Goal: Task Accomplishment & Management: Complete application form

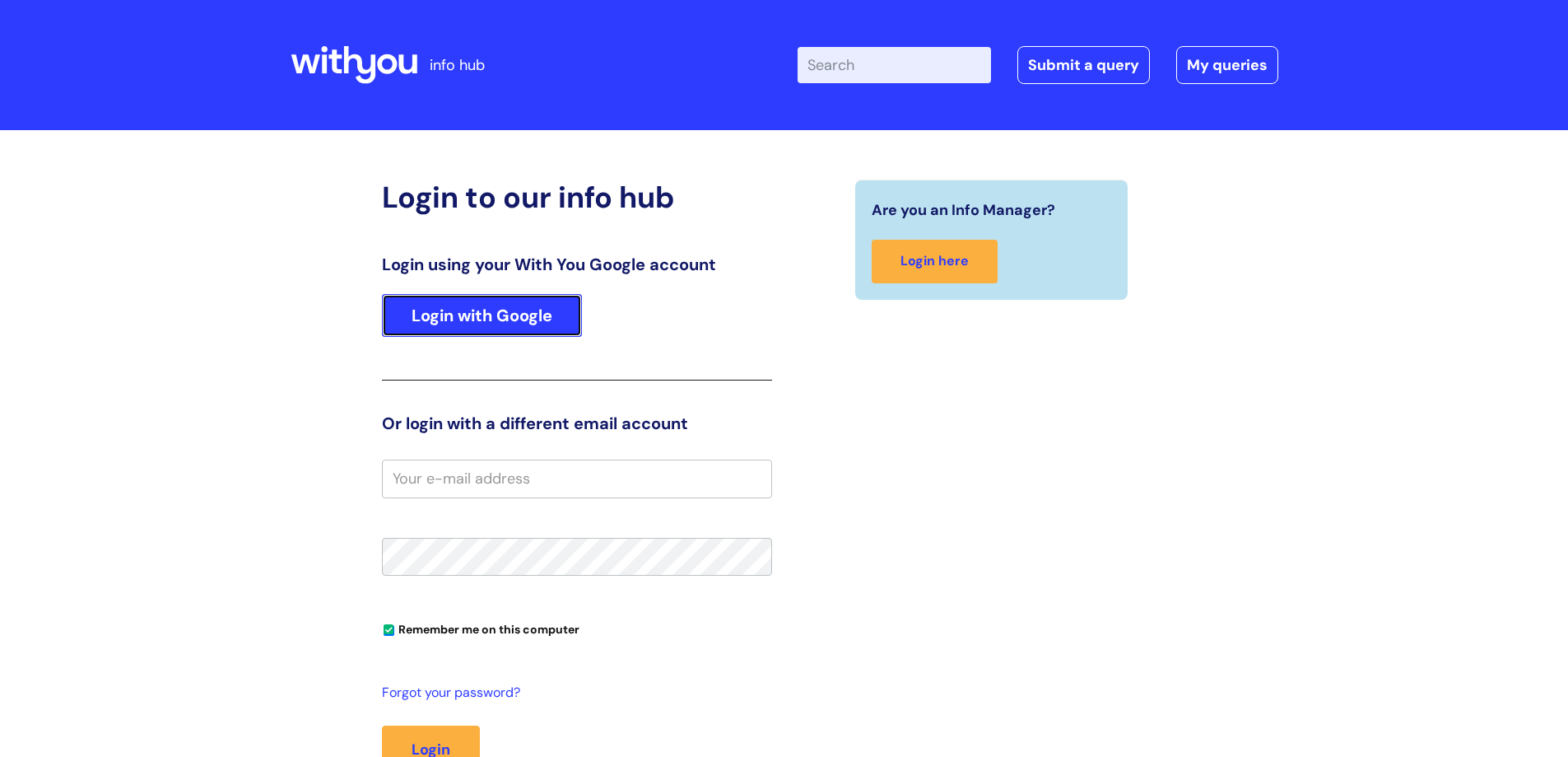
click at [495, 333] on link "Login with Google" at bounding box center [482, 315] width 200 height 43
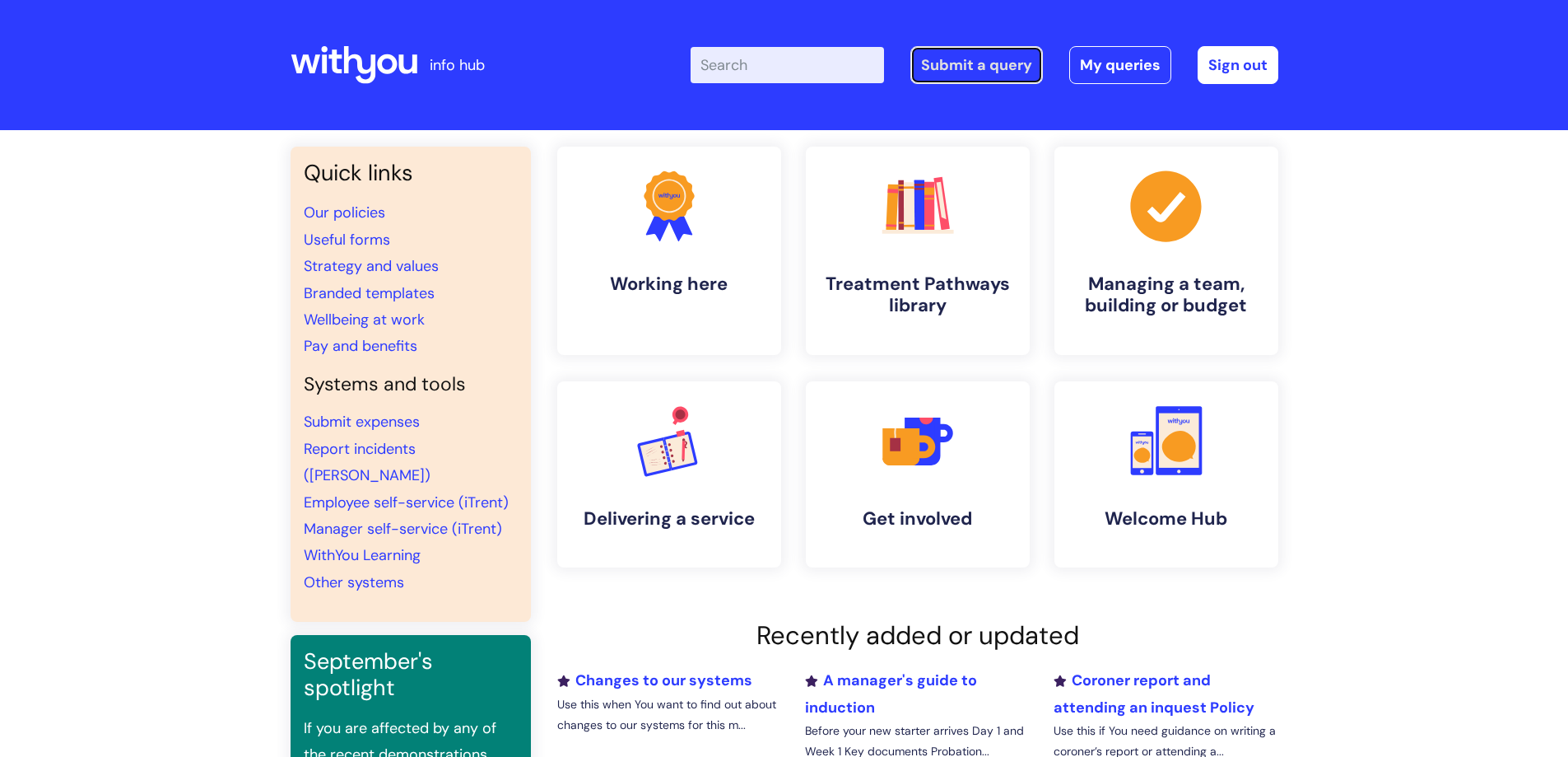
click at [1030, 72] on link "Submit a query" at bounding box center [977, 64] width 132 height 37
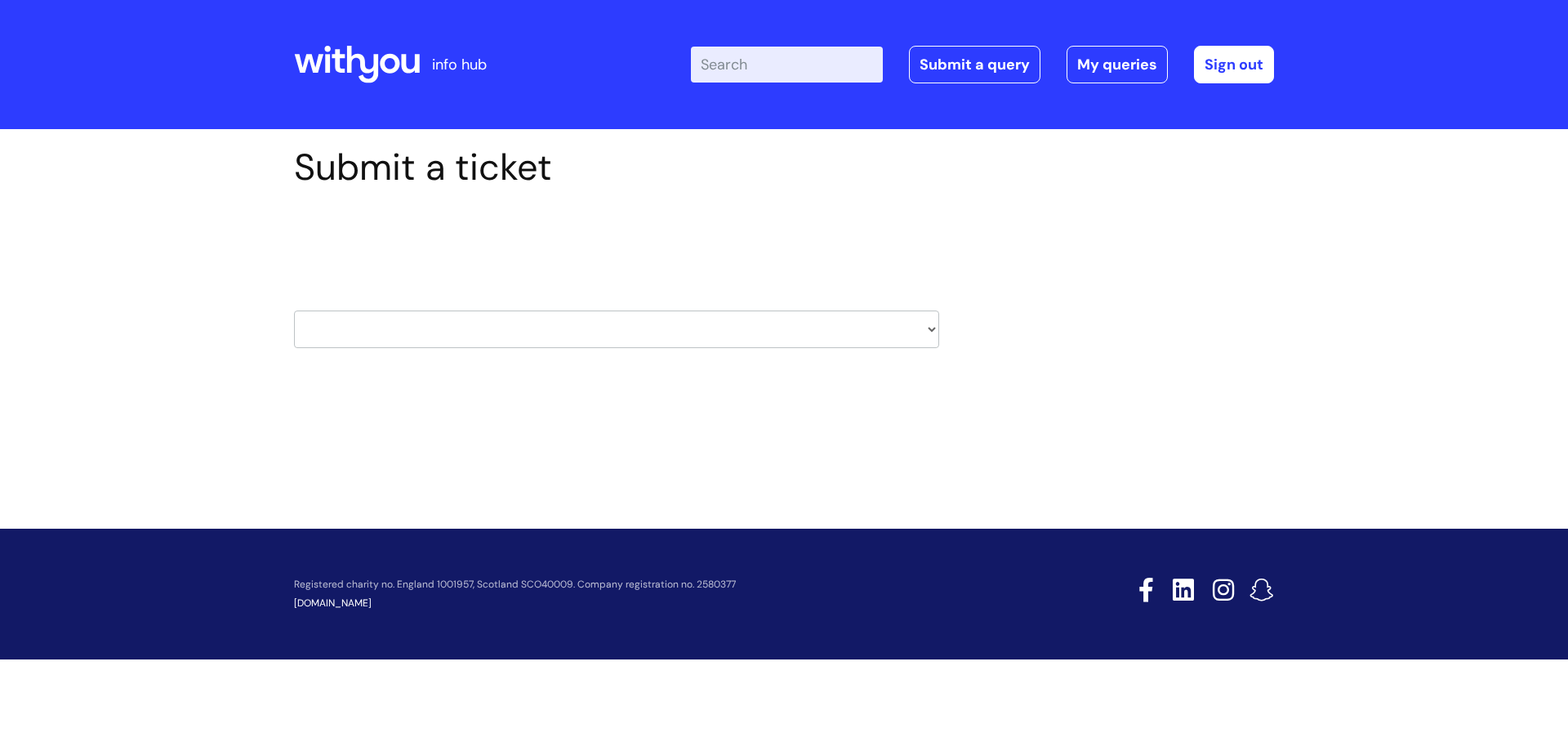
click at [611, 333] on select "HR / People IT and Support Clinical Drug Alerts Finance Accounts Data Support T…" at bounding box center [616, 328] width 645 height 37
select select "property_&_estates"
click at [294, 310] on select "HR / People IT and Support Clinical Drug Alerts Finance Accounts Data Support T…" at bounding box center [616, 328] width 645 height 37
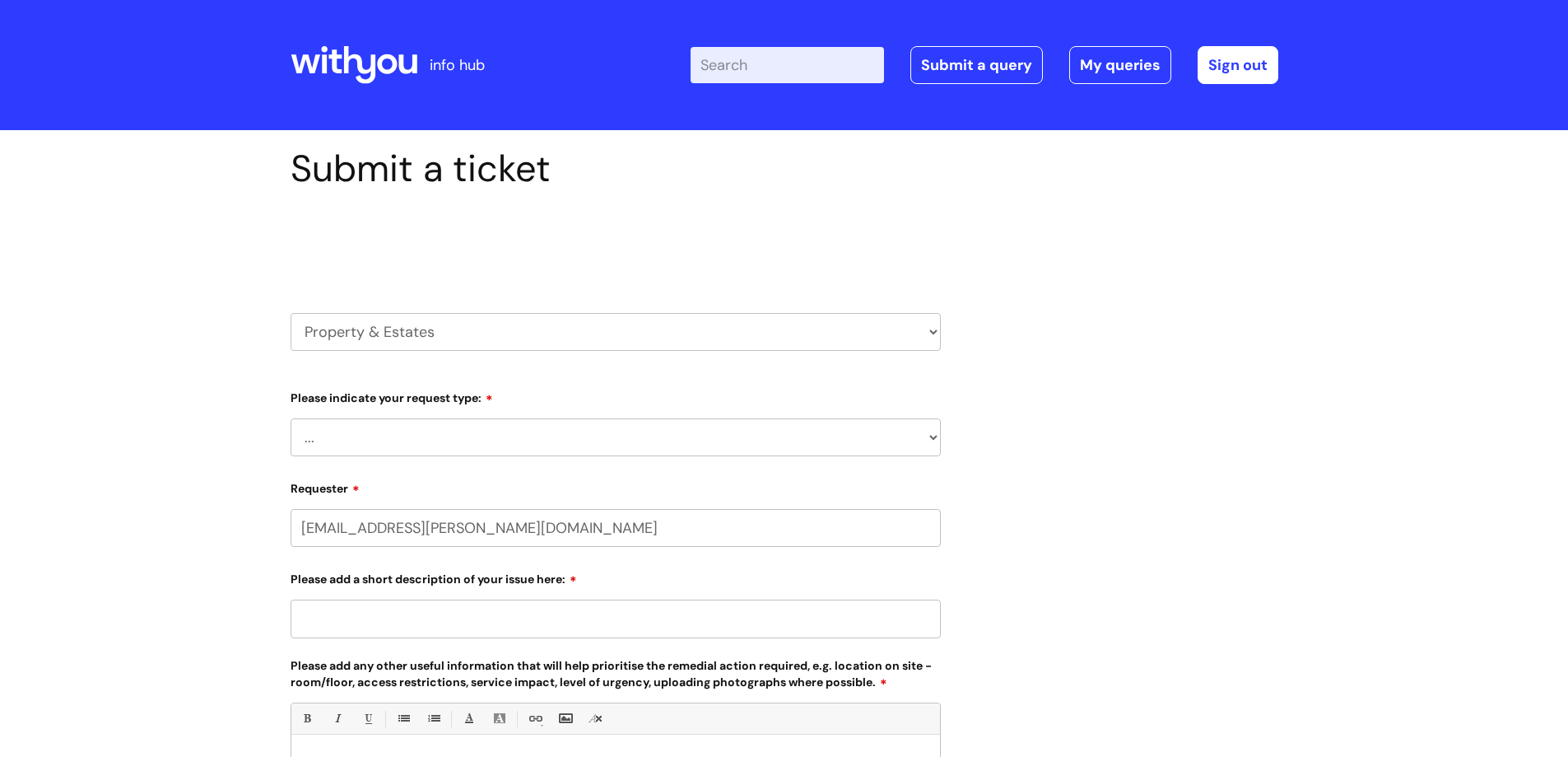
select select "80004157231"
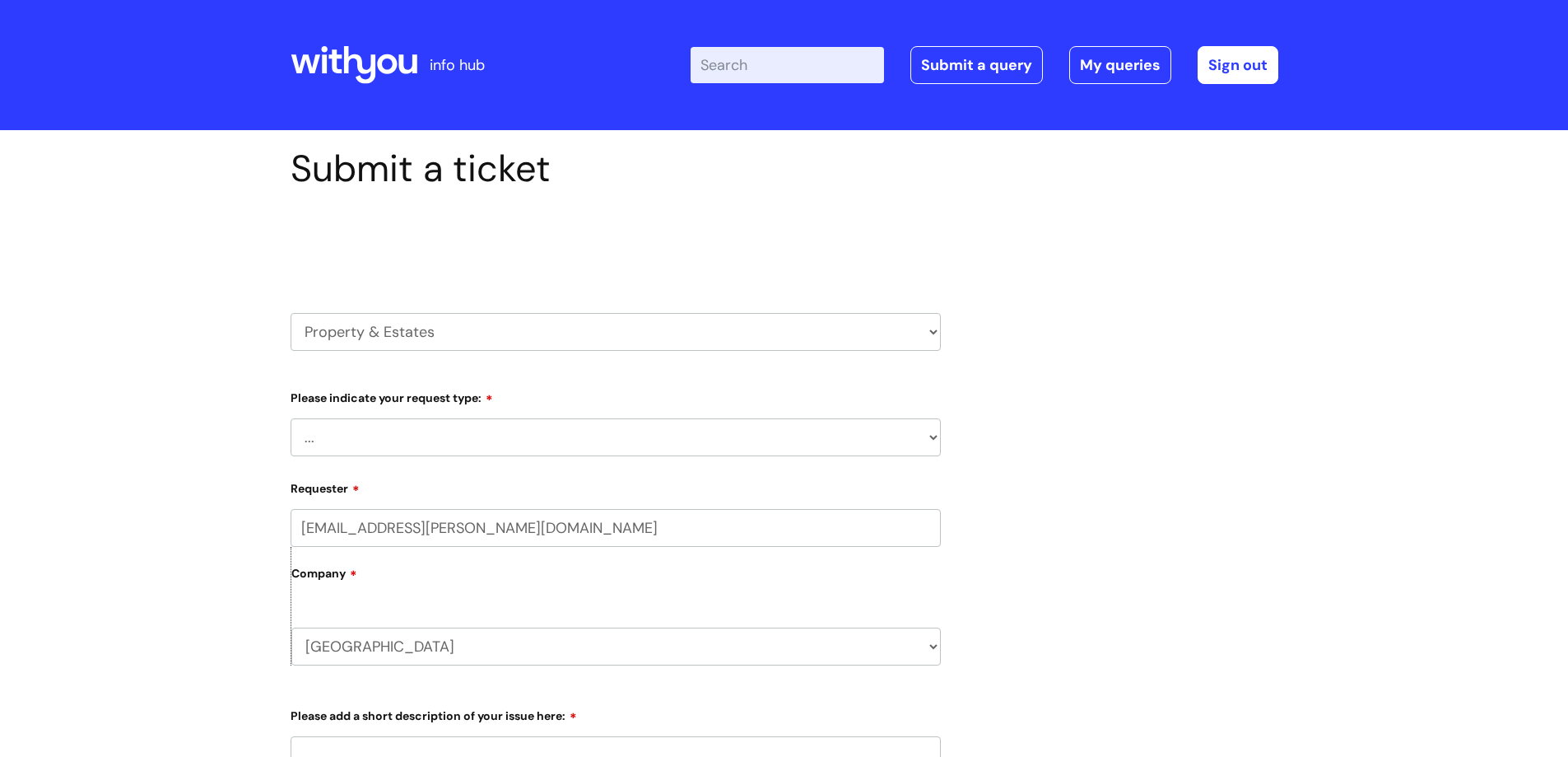
click at [525, 435] on select "... Facilities Support Lease/ Tenancy Agreements Health & Safety and Environmen…" at bounding box center [616, 436] width 650 height 37
select select "Facilities Support"
click at [291, 418] on select "... Facilities Support Lease/ Tenancy Agreements Health & Safety and Environmen…" at bounding box center [616, 436] width 650 height 37
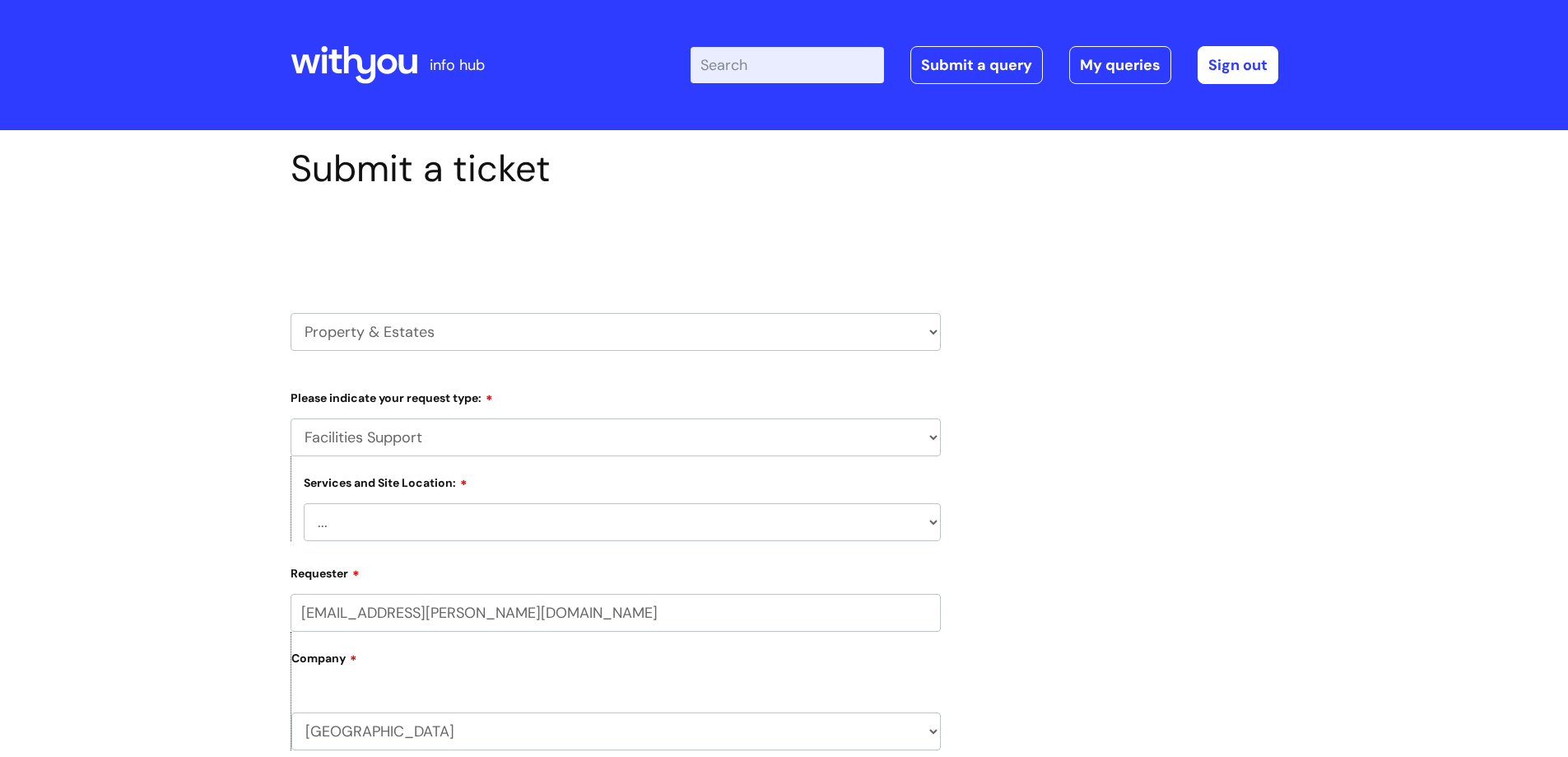
click at [534, 518] on select "... [GEOGRAPHIC_DATA] [GEOGRAPHIC_DATA] [GEOGRAPHIC_DATA] [GEOGRAPHIC_DATA] [GE…" at bounding box center [622, 522] width 637 height 37
select select "Weston-super-Mare"
click at [304, 504] on select "... [GEOGRAPHIC_DATA] [GEOGRAPHIC_DATA] [GEOGRAPHIC_DATA] [GEOGRAPHIC_DATA] [GE…" at bounding box center [622, 522] width 637 height 37
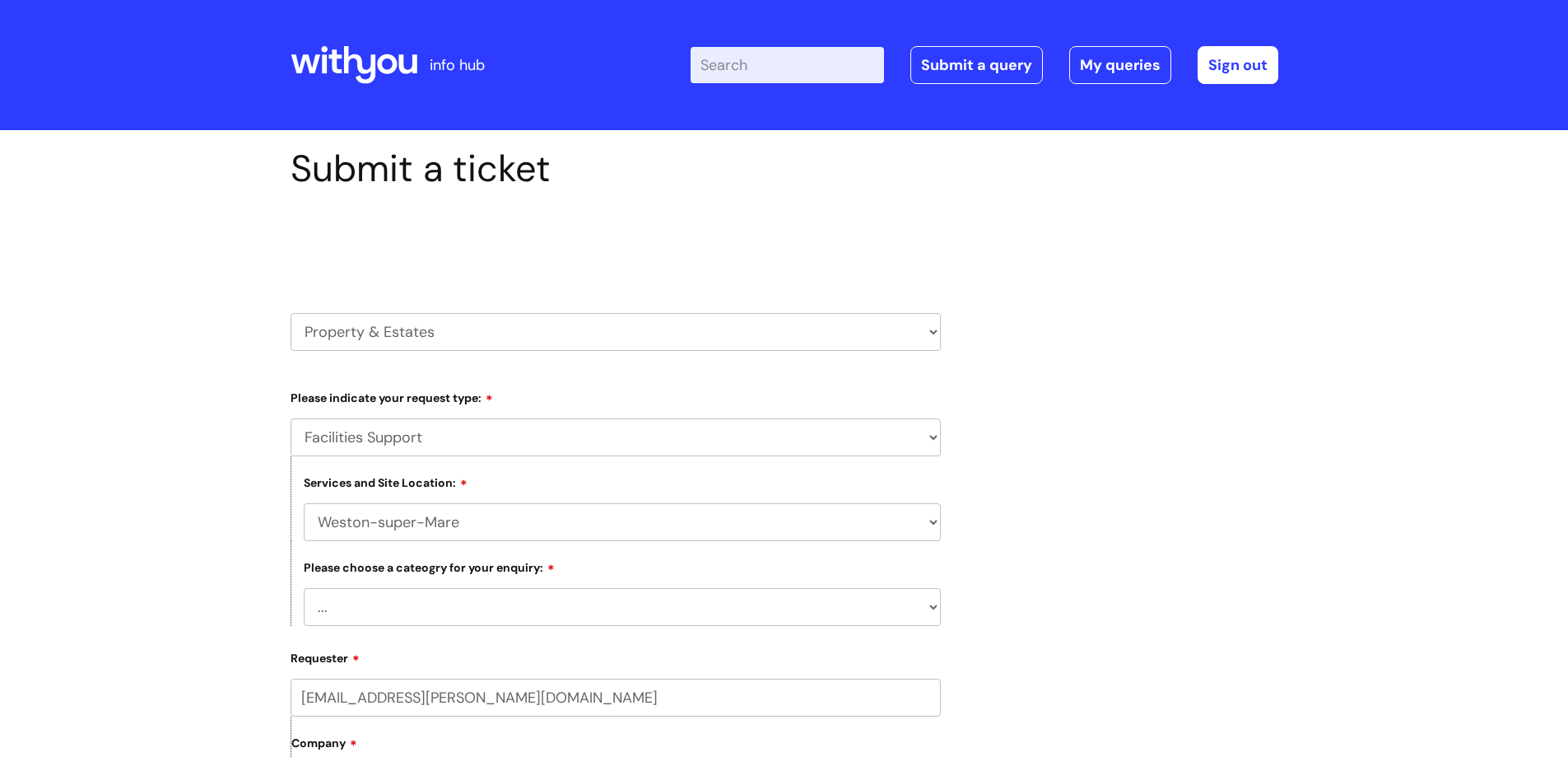
click at [535, 608] on select "... Electrical and Lighting Plumbing and Drainage Heating and Cooling Fixtures,…" at bounding box center [622, 606] width 637 height 37
select select "Fixtures, Fittings, and Furniture"
click at [304, 588] on select "... Electrical and Lighting Plumbing and Drainage Heating and Cooling Fixtures,…" at bounding box center [622, 606] width 637 height 37
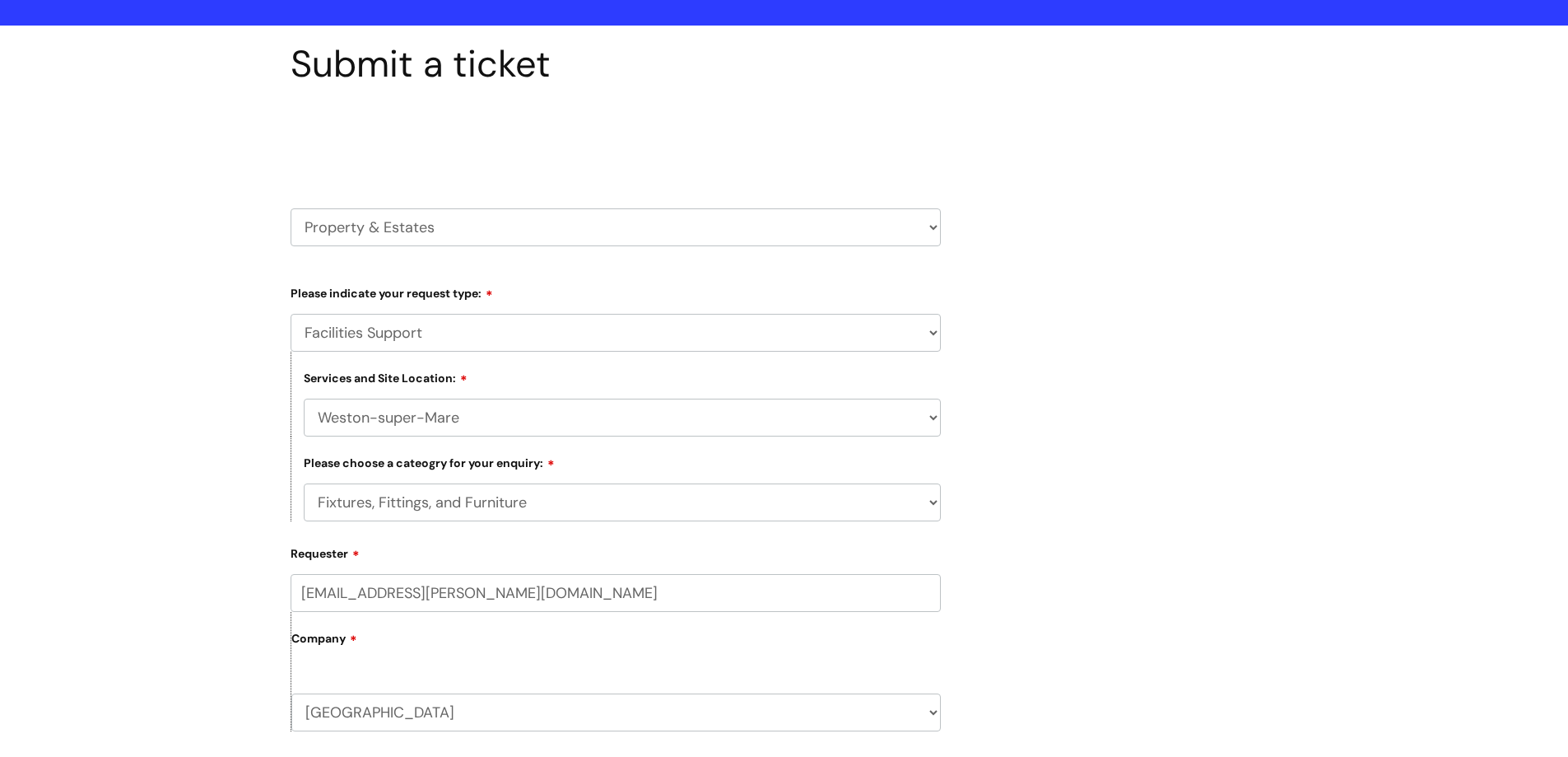
scroll to position [220, 0]
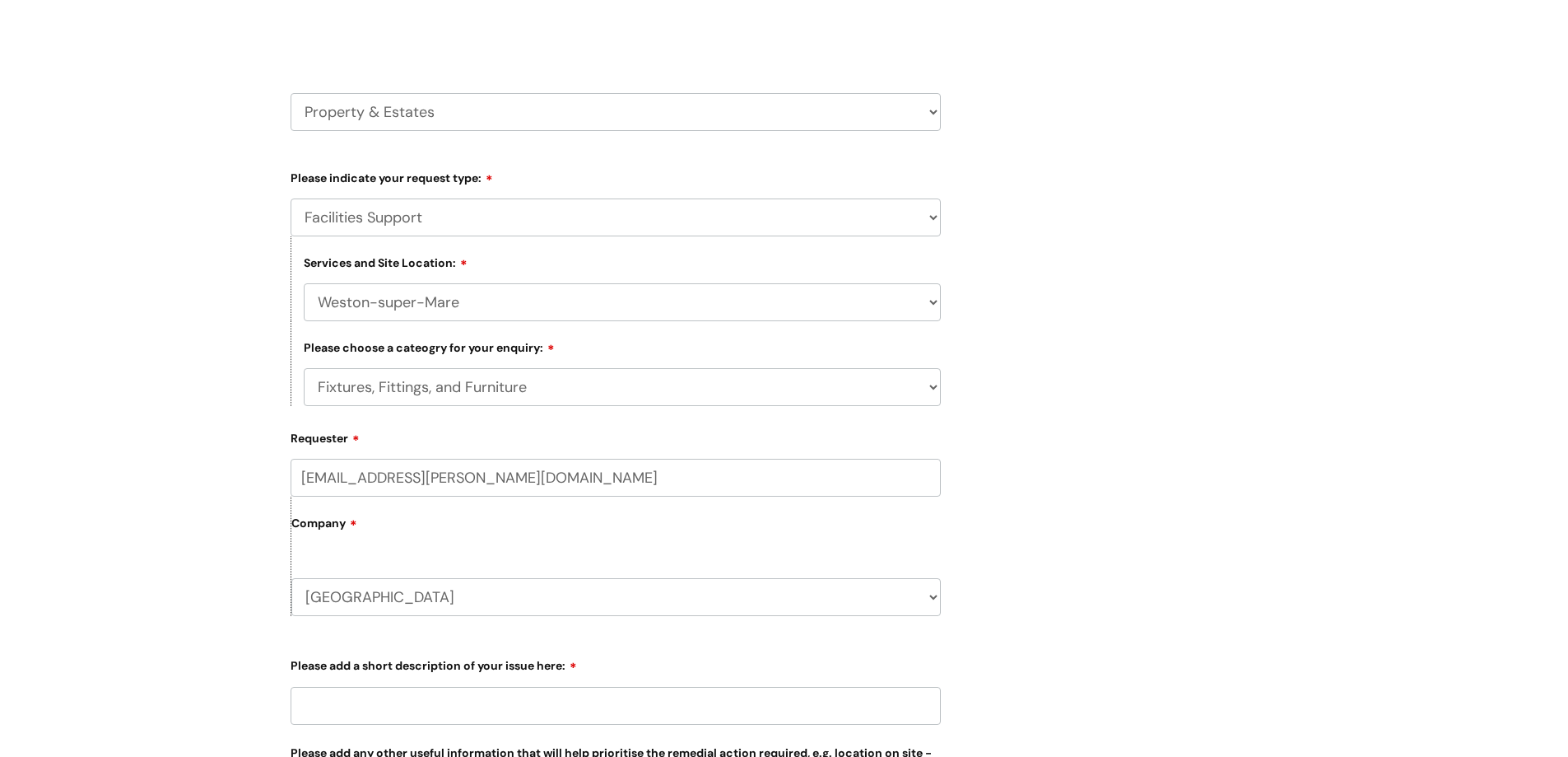
click at [493, 477] on input "[EMAIL_ADDRESS][PERSON_NAME][DOMAIN_NAME]" at bounding box center [616, 477] width 650 height 37
click at [472, 591] on select "[GEOGRAPHIC_DATA] WithYou Current Staff" at bounding box center [616, 597] width 649 height 37
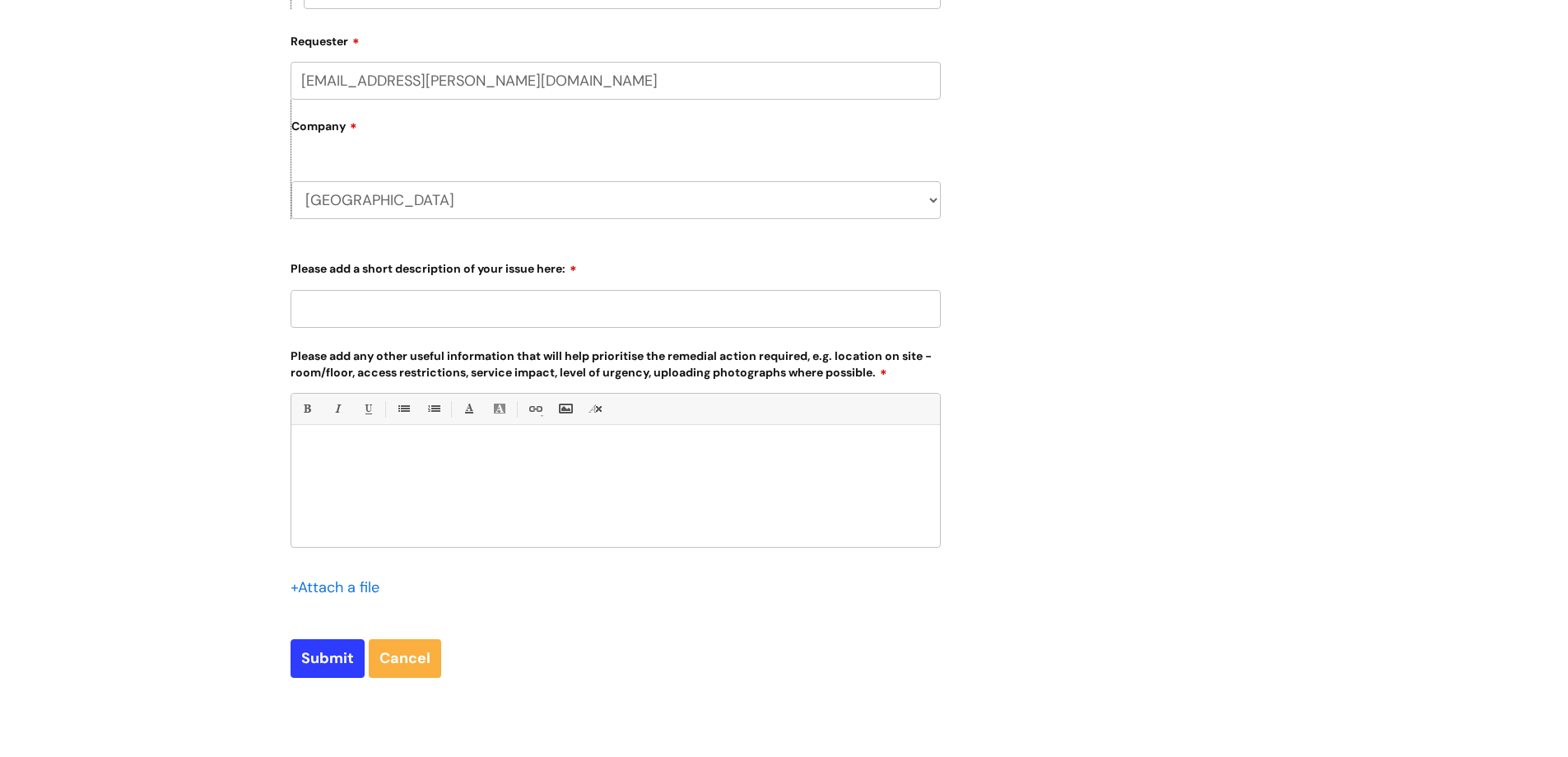
scroll to position [595, 0]
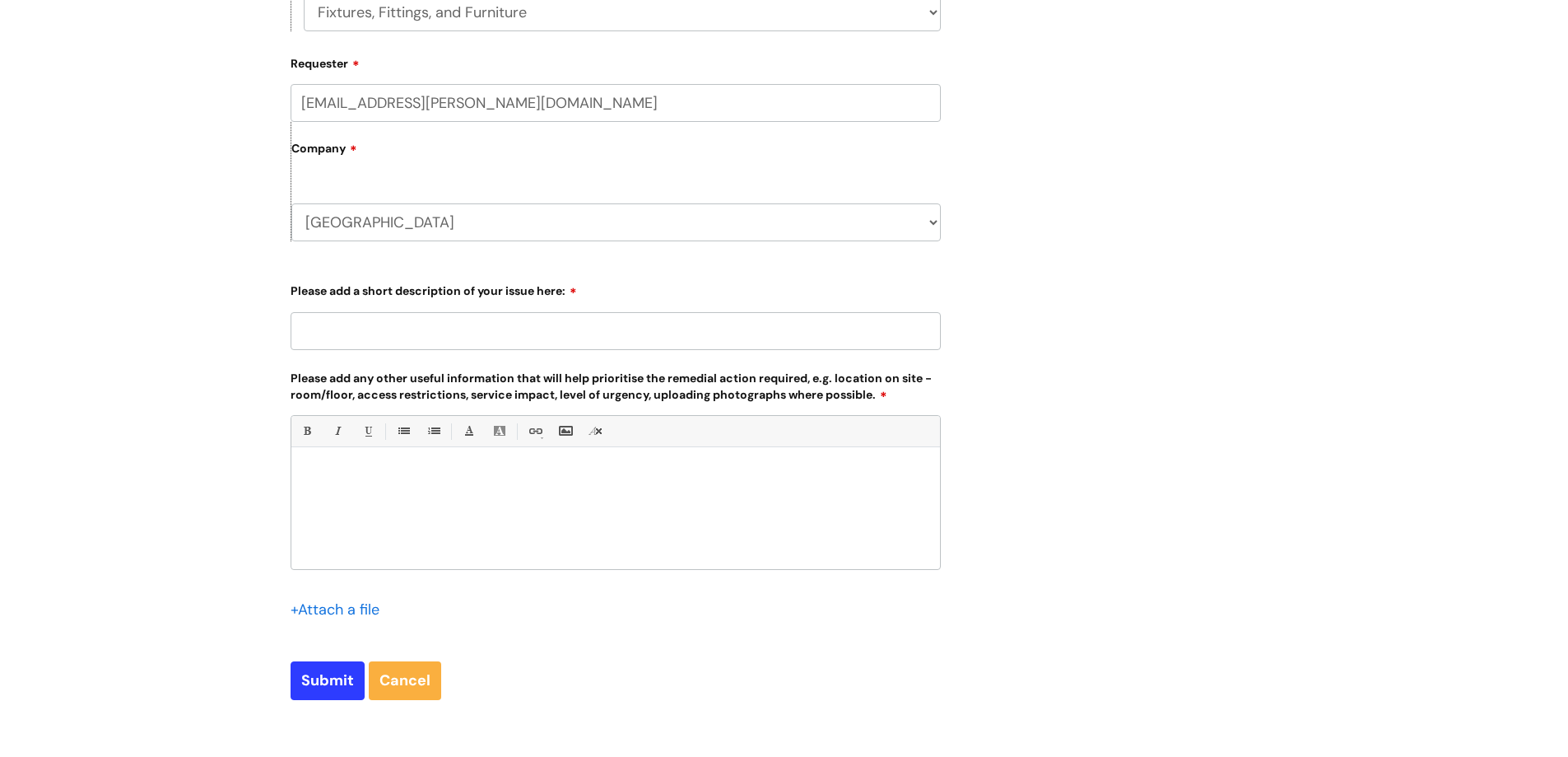
click at [535, 336] on input "Please add a short description of your issue here:" at bounding box center [616, 330] width 650 height 37
type input "L"
type input "Problem with the front door of the main building"
click at [433, 496] on div at bounding box center [616, 512] width 649 height 113
click at [373, 479] on p "We have been experiencing a problem unlocking the door." at bounding box center [616, 475] width 624 height 15
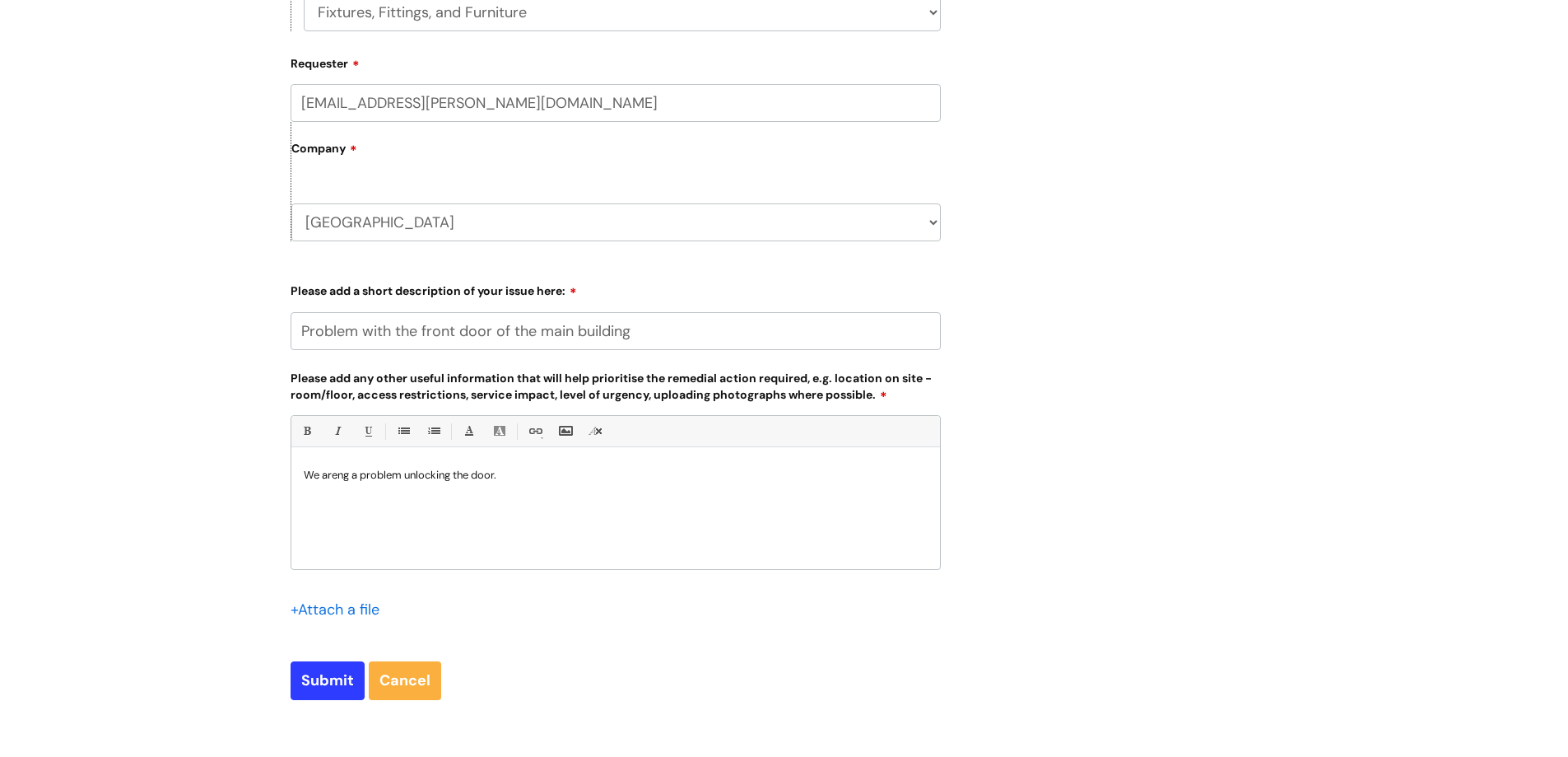
drag, startPoint x: 518, startPoint y: 474, endPoint x: 323, endPoint y: 476, distance: 195.0
click at [323, 476] on p "We areng a problem unlocking the door." at bounding box center [616, 475] width 624 height 15
click at [547, 473] on p "The lock on the main door is not turning smoothly, resulting in difficulty in u…" at bounding box center [616, 475] width 624 height 15
click at [509, 480] on p "The lock on the main door is jamming occassionally, resulting in difficulty in …" at bounding box center [616, 475] width 624 height 15
click at [510, 498] on div "The lock on the main door is jamming ocassionally, resulting in difficulty in u…" at bounding box center [616, 512] width 649 height 113
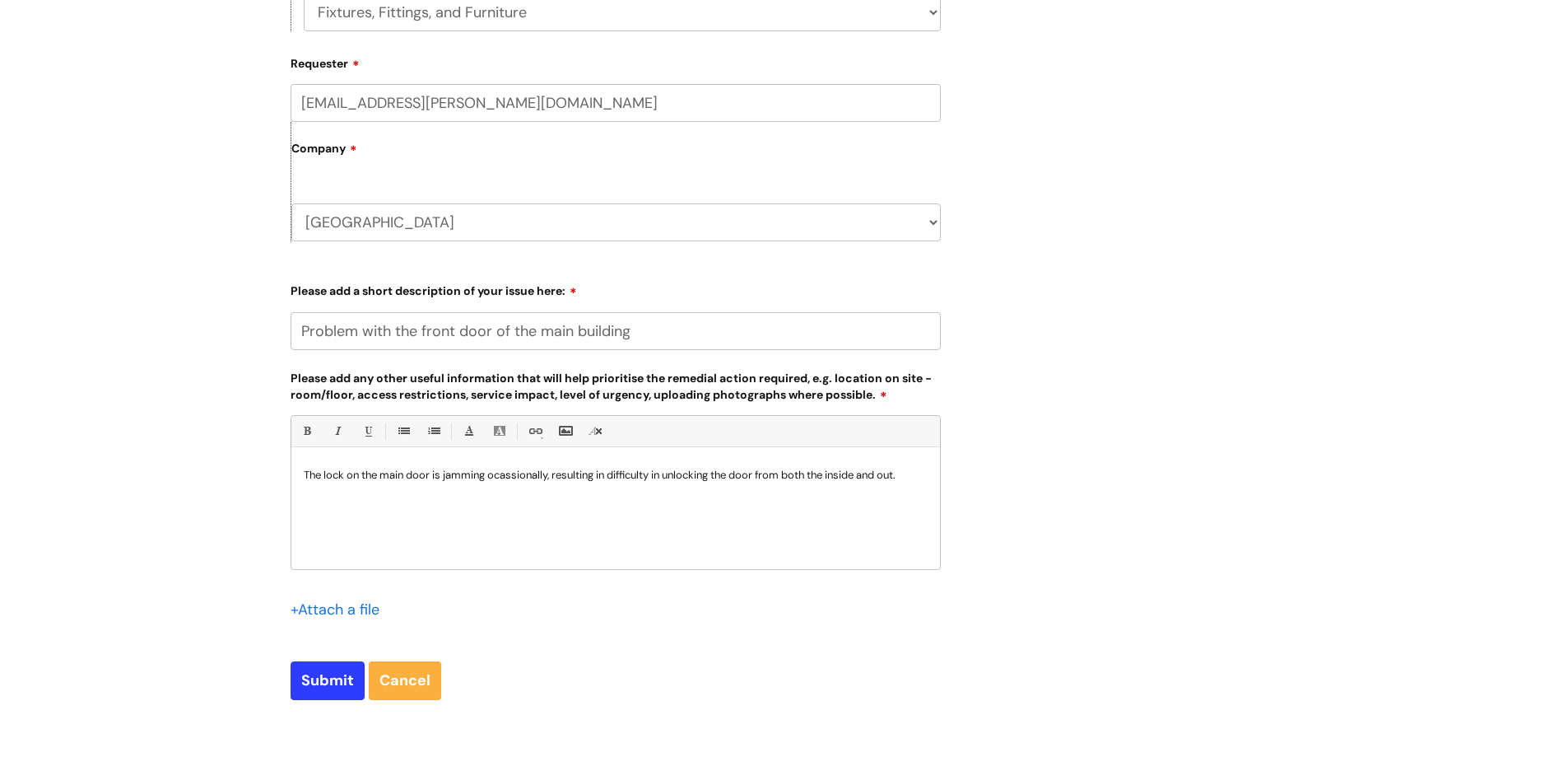
click at [517, 473] on p "The lock on the main door is jamming ocassionally, resulting in difficulty in u…" at bounding box center [616, 475] width 624 height 15
click at [632, 490] on div "The lock on the main door is jamming occasionally, resulting in difficulty in u…" at bounding box center [616, 512] width 649 height 113
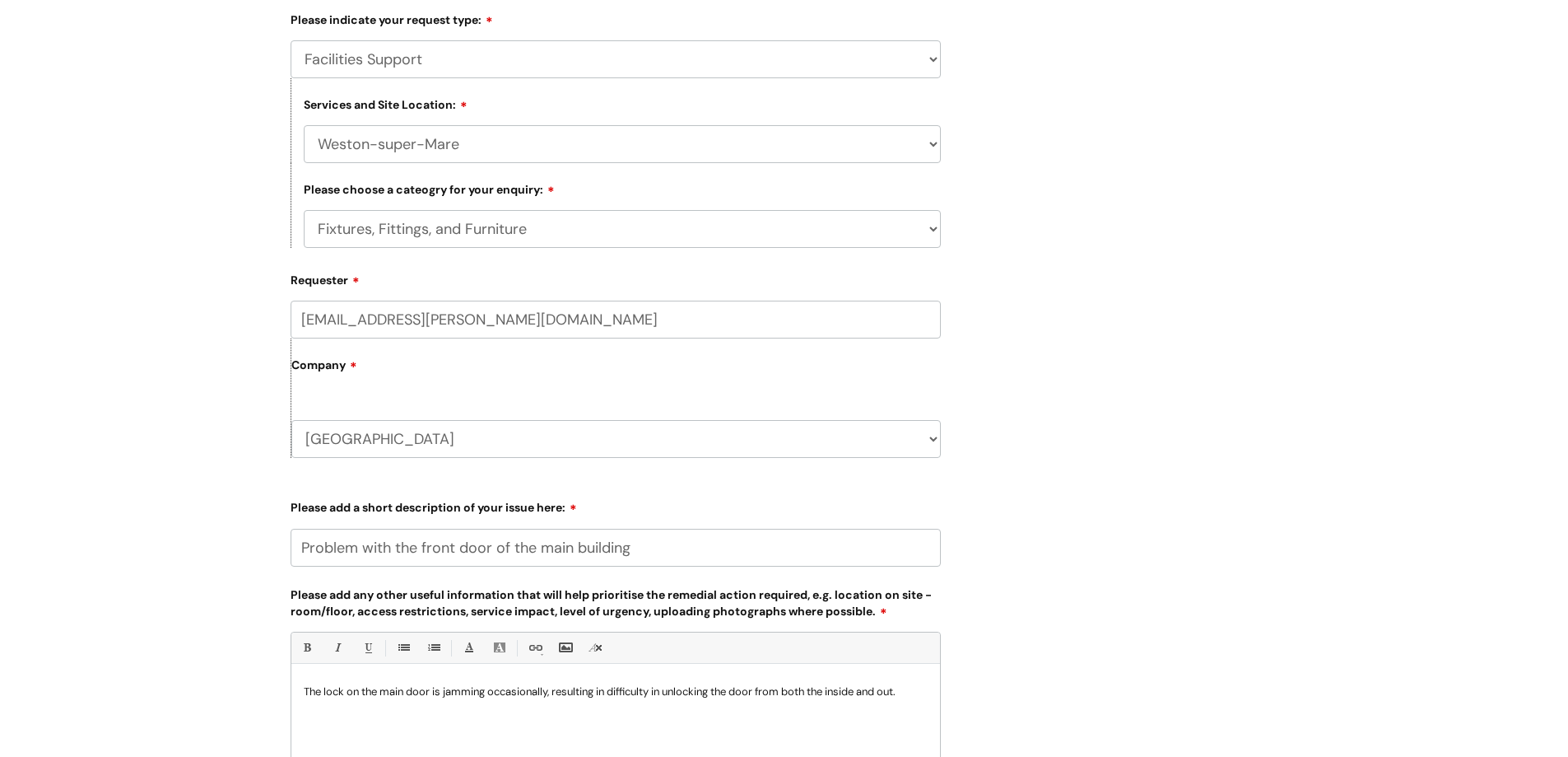
scroll to position [375, 0]
click at [609, 62] on select "... Facilities Support Lease/ Tenancy Agreements Health & Safety and Environmen…" at bounding box center [616, 61] width 650 height 37
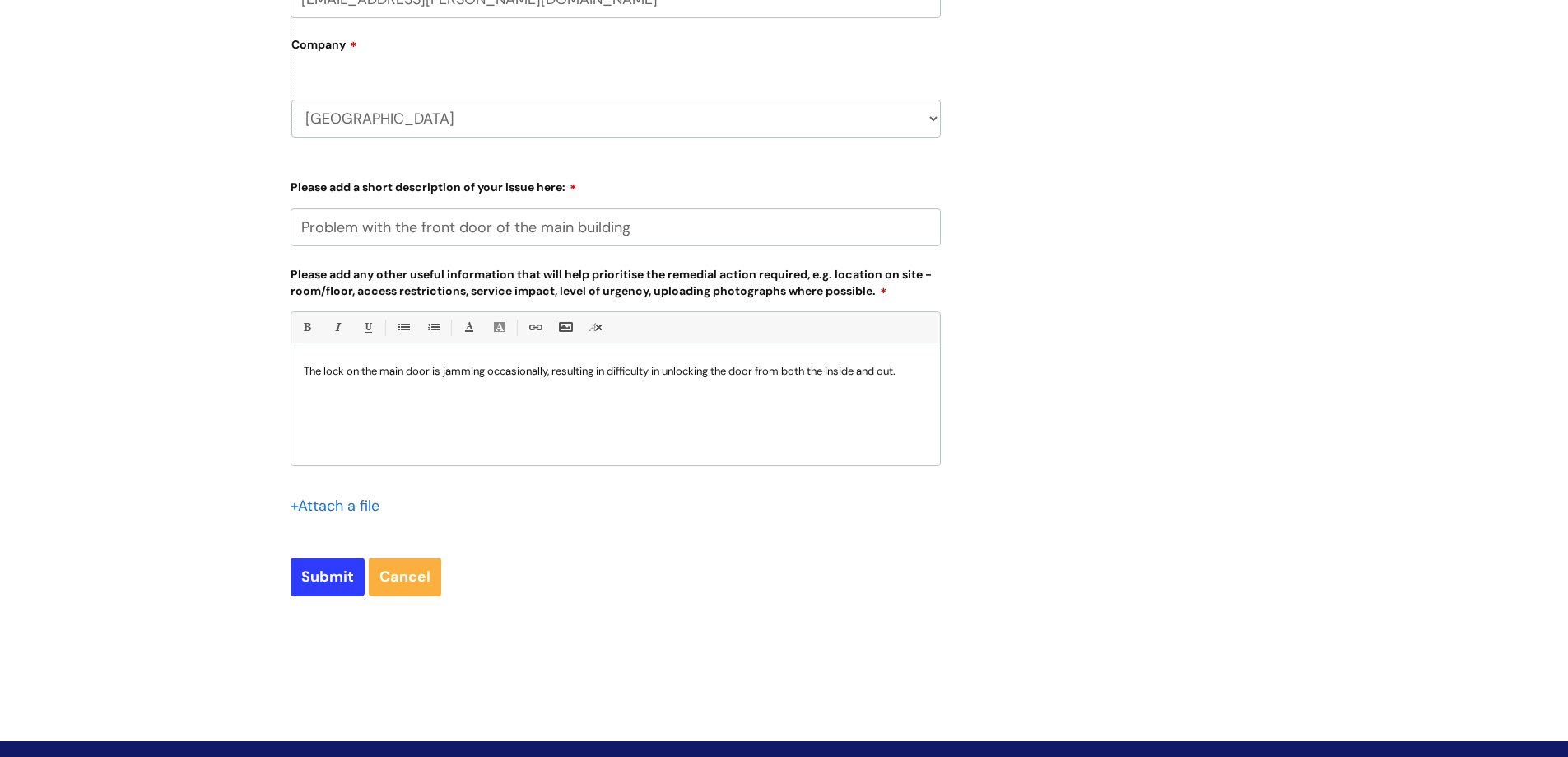
scroll to position [705, 0]
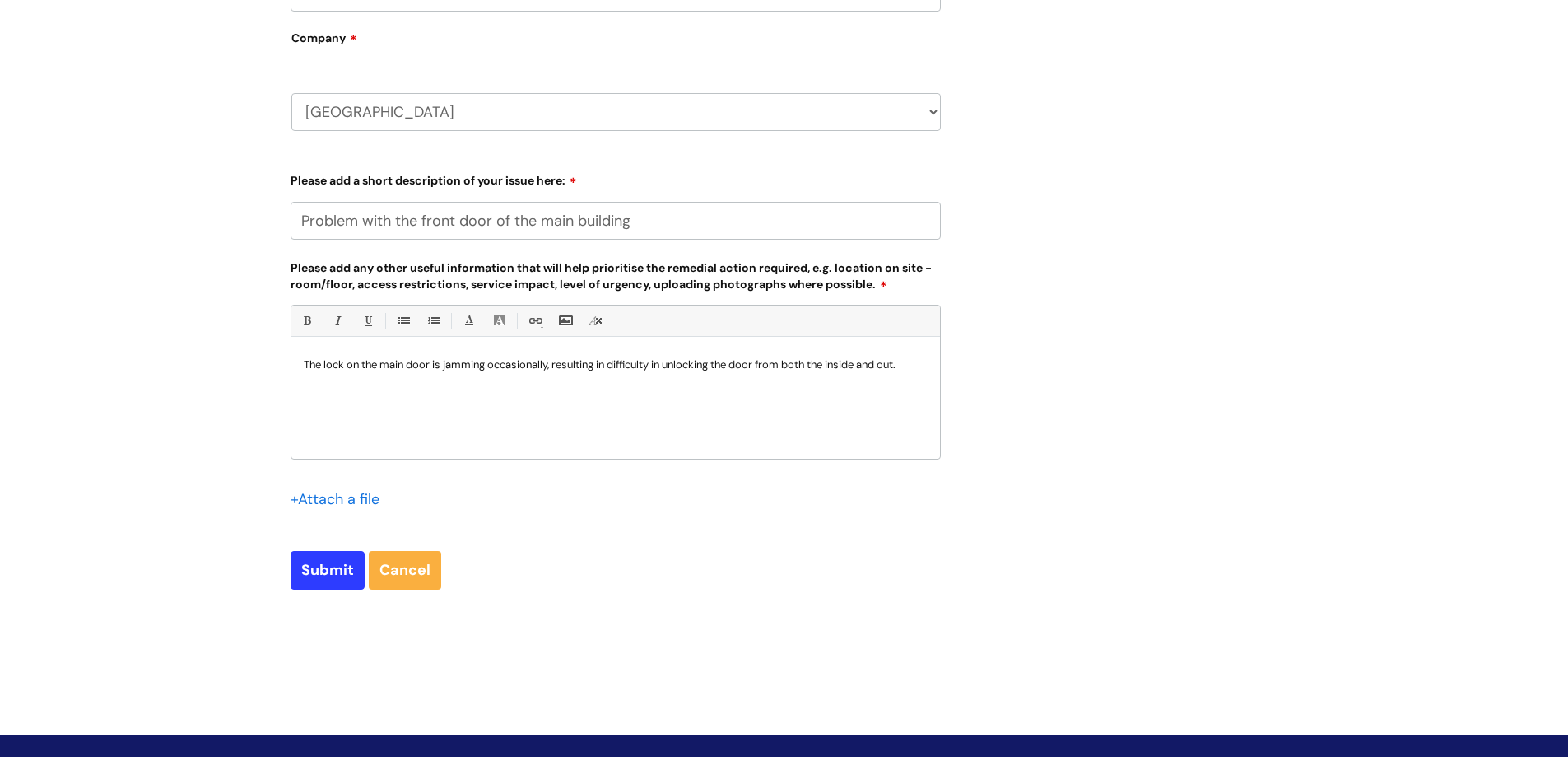
click at [922, 368] on p "The lock on the main door is jamming occasionally, resulting in diffi culty in …" at bounding box center [616, 364] width 624 height 15
drag, startPoint x: 535, startPoint y: 378, endPoint x: 305, endPoint y: 387, distance: 230.2
click at [305, 387] on p "The lock on the main door is jamming occasionally, resulting in diffi culty in …" at bounding box center [616, 372] width 624 height 30
click at [620, 375] on p "The lock on the main door is jamming occasionally, resulting in diffi culty in …" at bounding box center [616, 372] width 624 height 30
click at [563, 382] on p "The lock on the main door is jamming occasionally, resulting in diffi culty in …" at bounding box center [616, 372] width 624 height 30
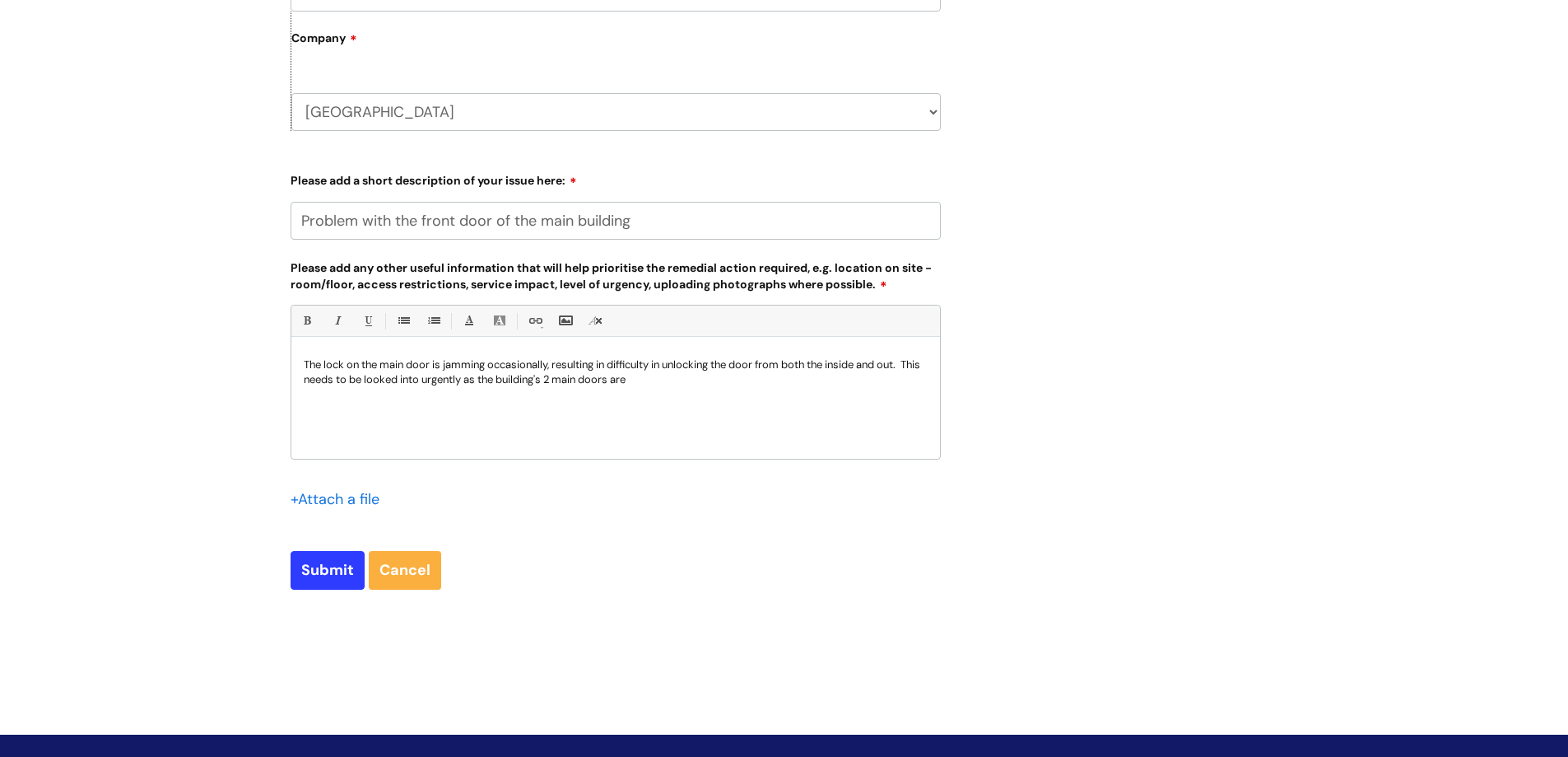
click at [666, 379] on p "The lock on the main door is jamming occasionally, resulting in diffi culty in …" at bounding box center [616, 372] width 624 height 30
click at [340, 581] on input "Submit" at bounding box center [327, 569] width 74 height 37
type input "Please Wait..."
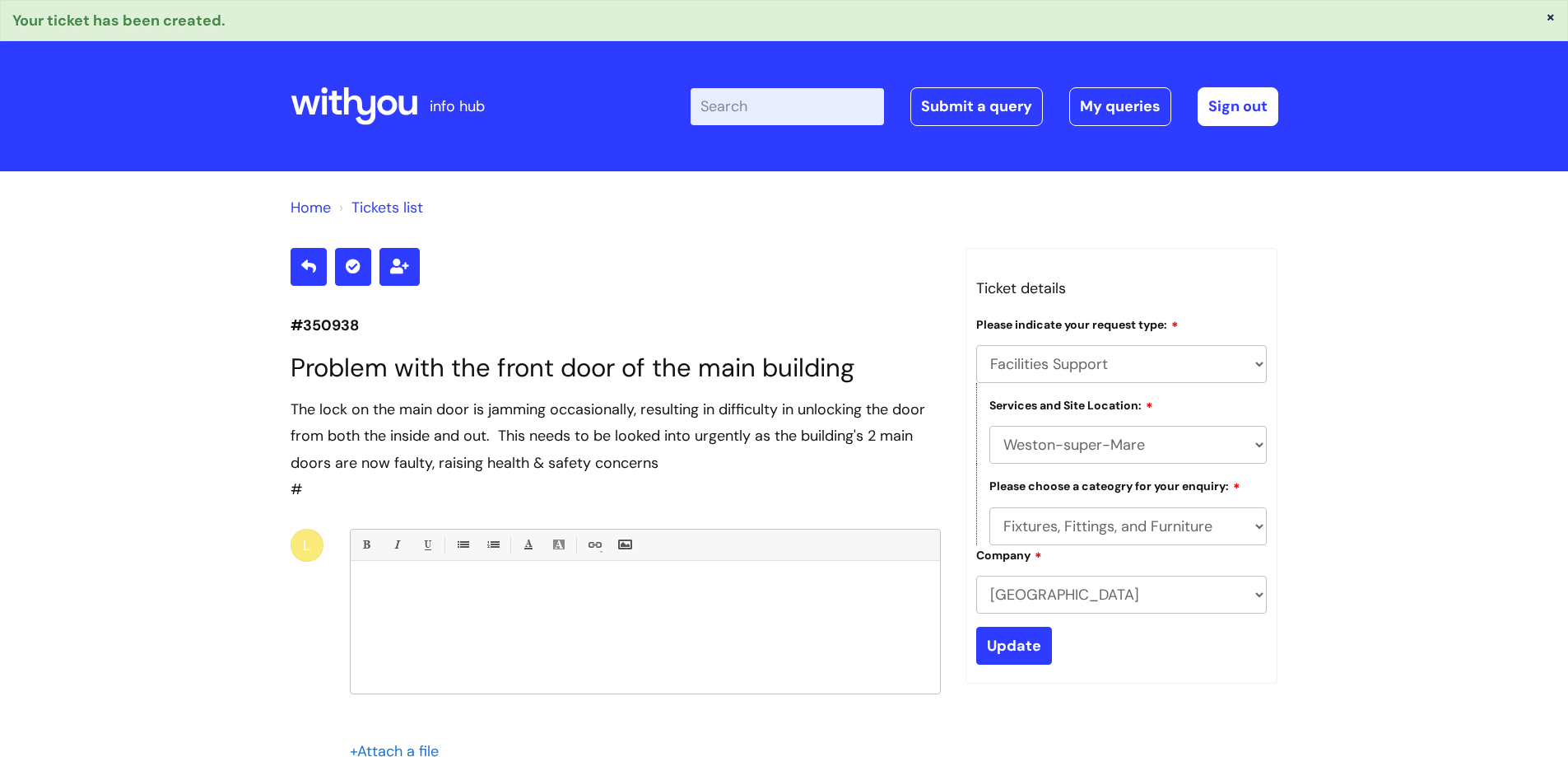
select select "Facilities Support"
select select "Weston-super-Mare"
select select "Fixtures, Fittings, and Furniture"
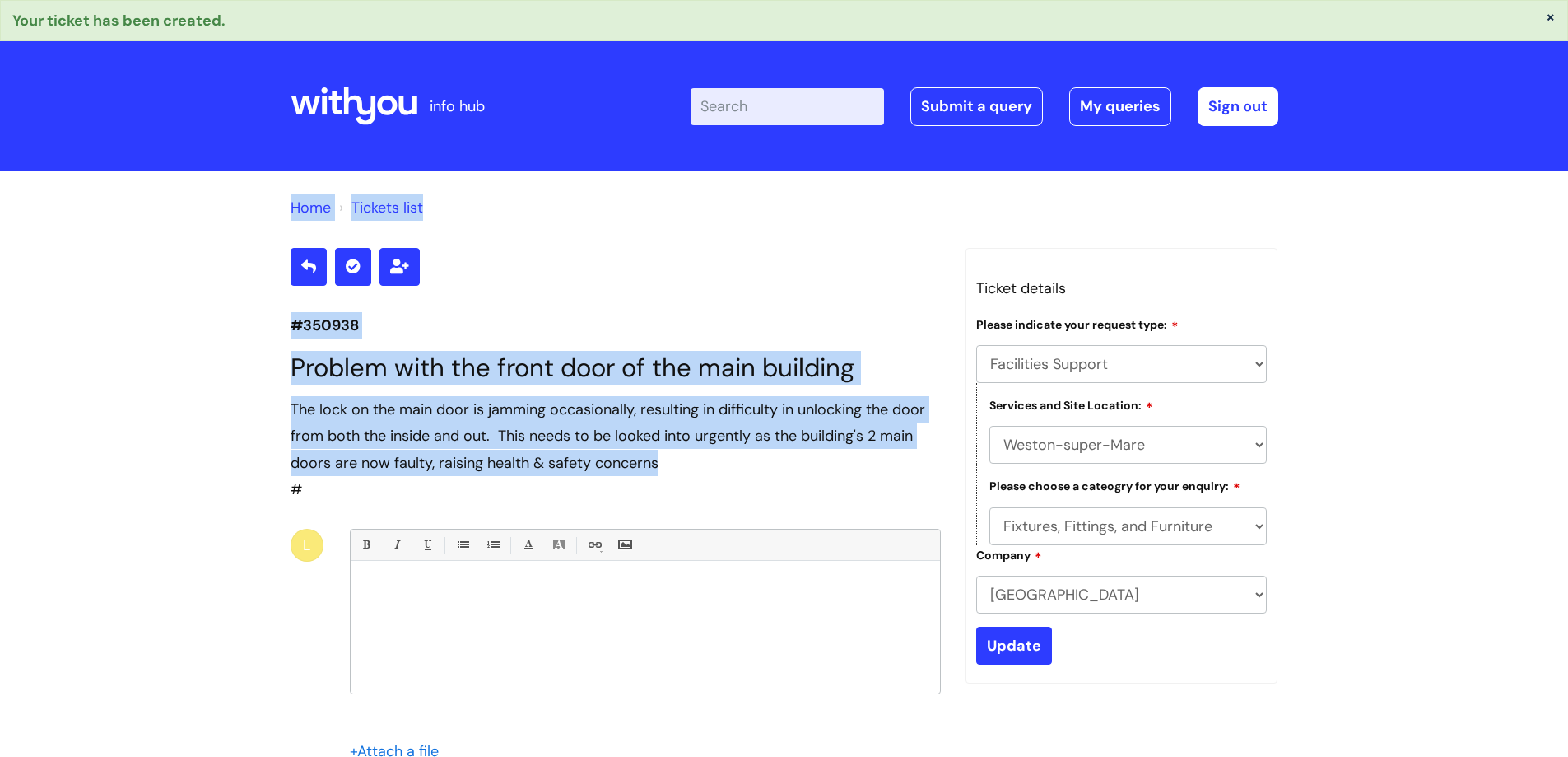
drag, startPoint x: 668, startPoint y: 459, endPoint x: 286, endPoint y: 204, distance: 459.3
click at [286, 204] on div "Home Tickets list #350938 Problem with the front door of the main building The …" at bounding box center [784, 564] width 1568 height 787
copy div "Home Tickets list #350938 Problem with the front door of the main building The …"
